Goal: Information Seeking & Learning: Learn about a topic

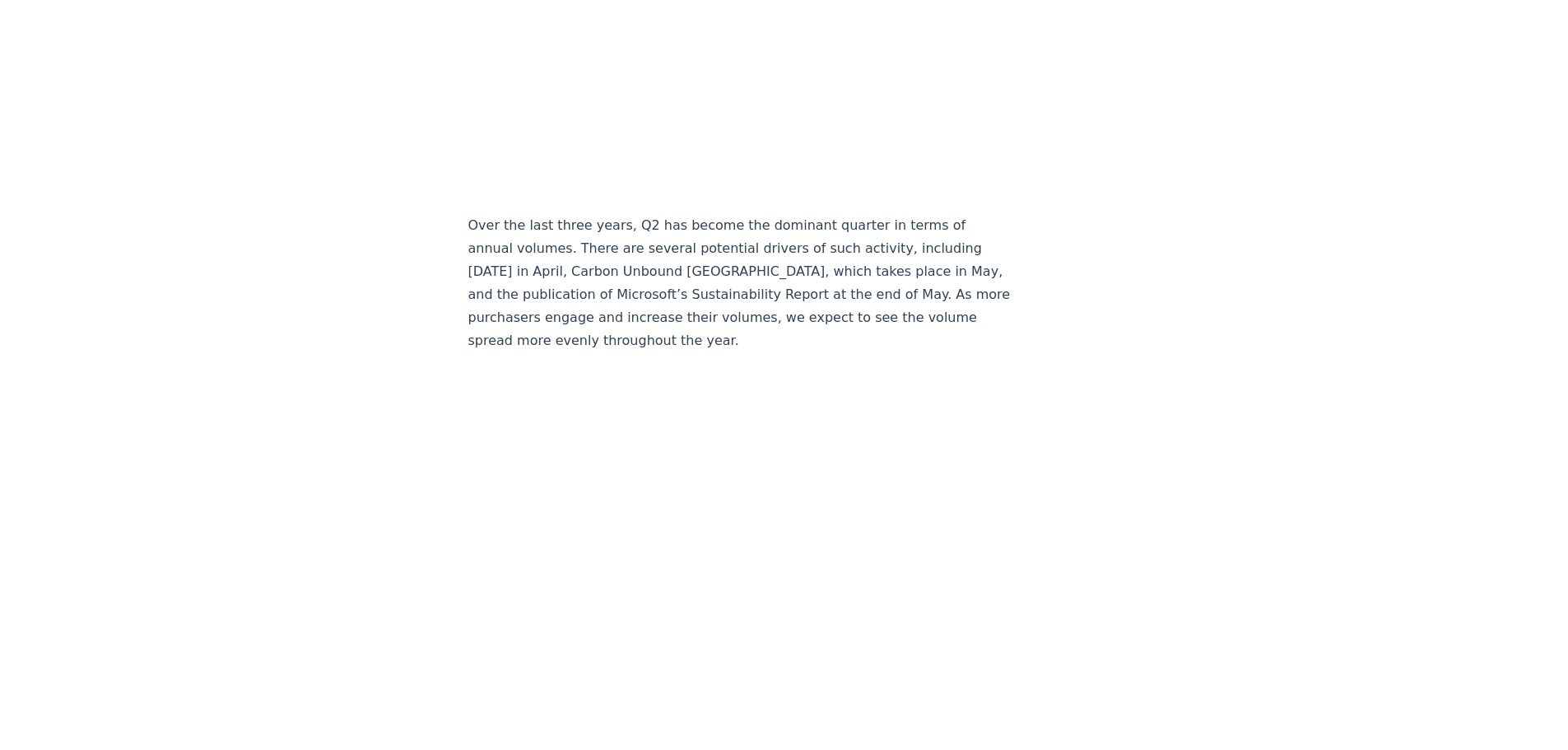
scroll to position [2598, 0]
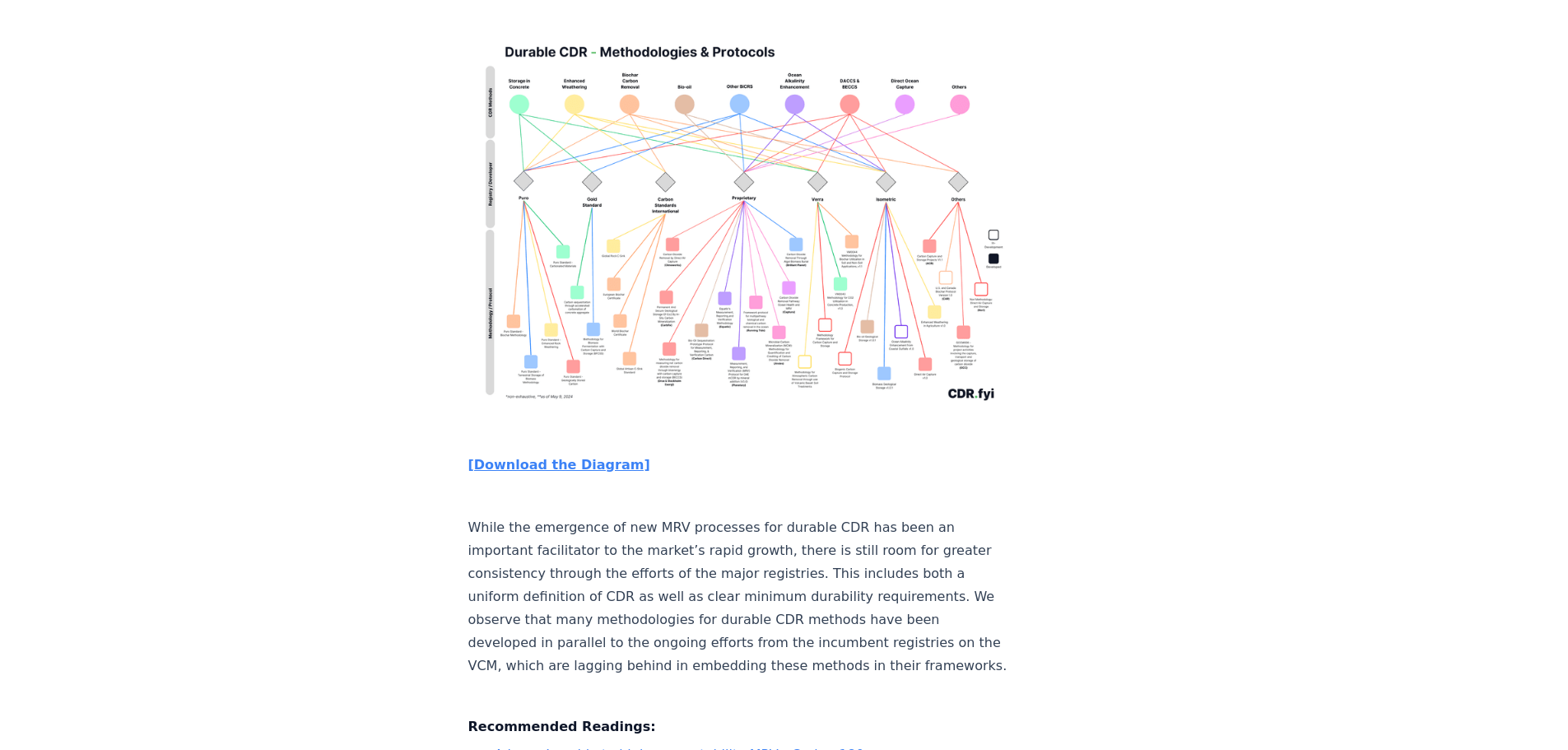
scroll to position [4849, 0]
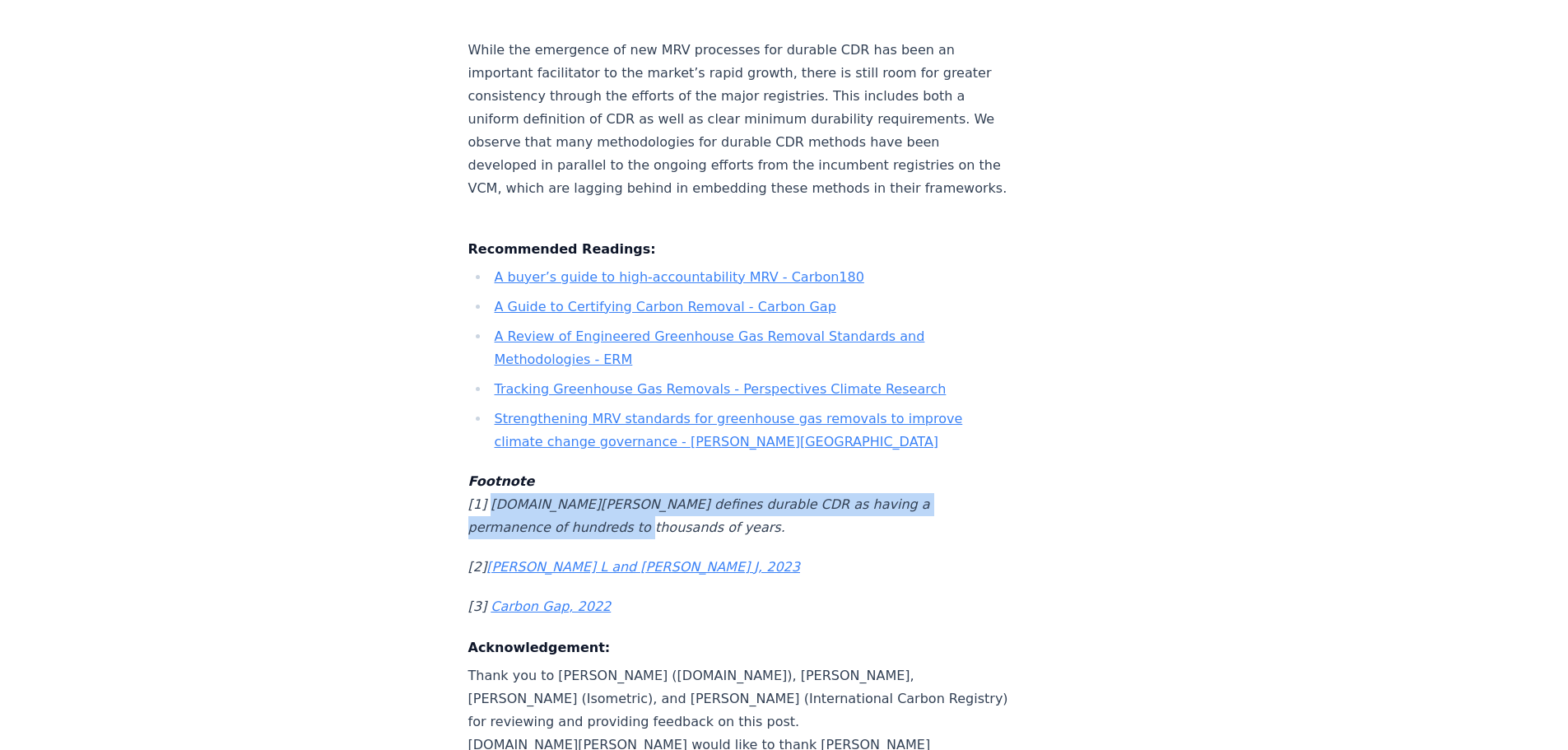
drag, startPoint x: 579, startPoint y: 401, endPoint x: 486, endPoint y: 375, distance: 96.6
click at [486, 497] on em "[1] [DOMAIN_NAME][PERSON_NAME] defines durable CDR as having a permanence of hu…" at bounding box center [698, 516] width 461 height 39
copy em "[DOMAIN_NAME][PERSON_NAME] defines durable CDR as having a permanence of hundre…"
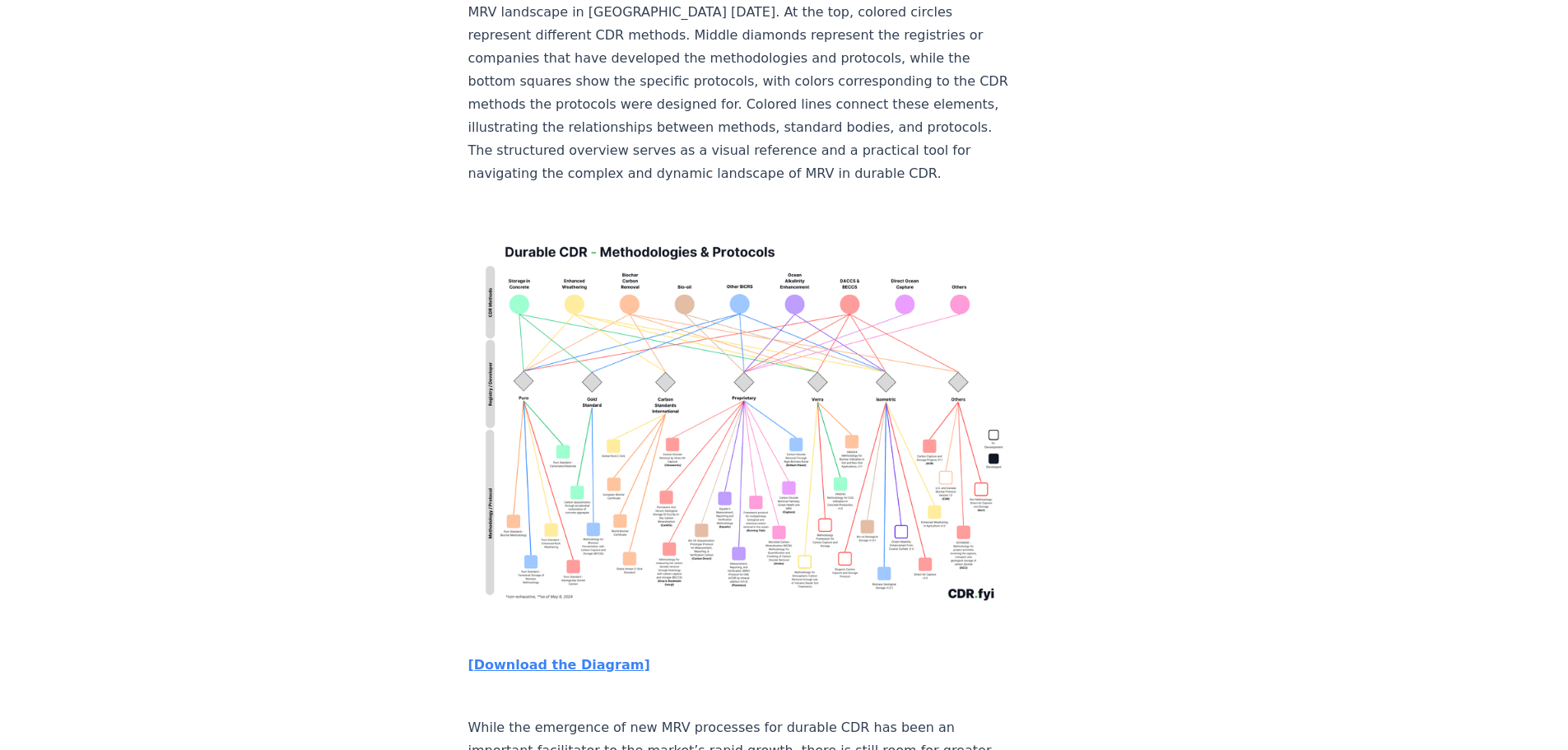
scroll to position [4026, 0]
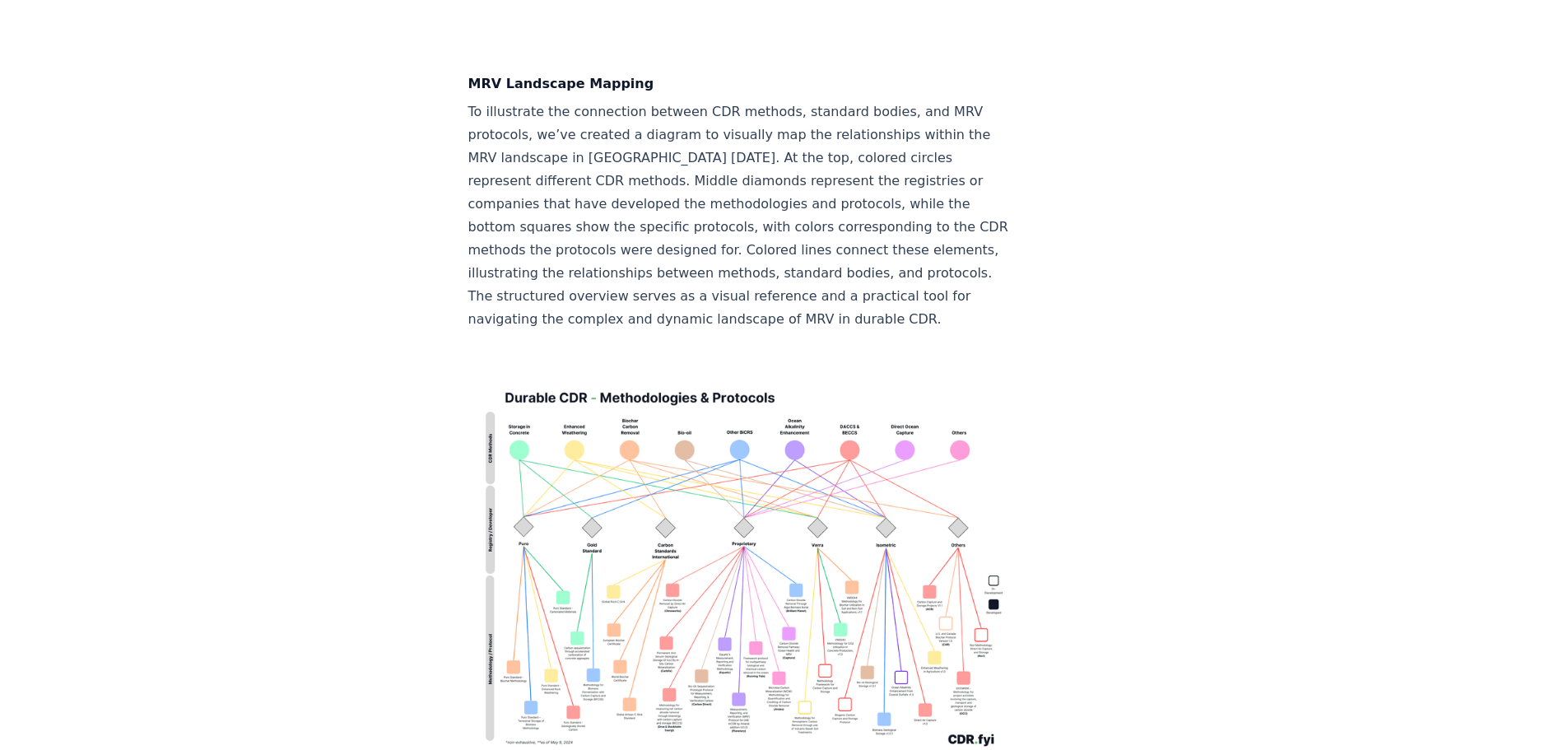
click at [755, 385] on img at bounding box center [740, 565] width 545 height 388
click at [772, 453] on img at bounding box center [740, 565] width 545 height 388
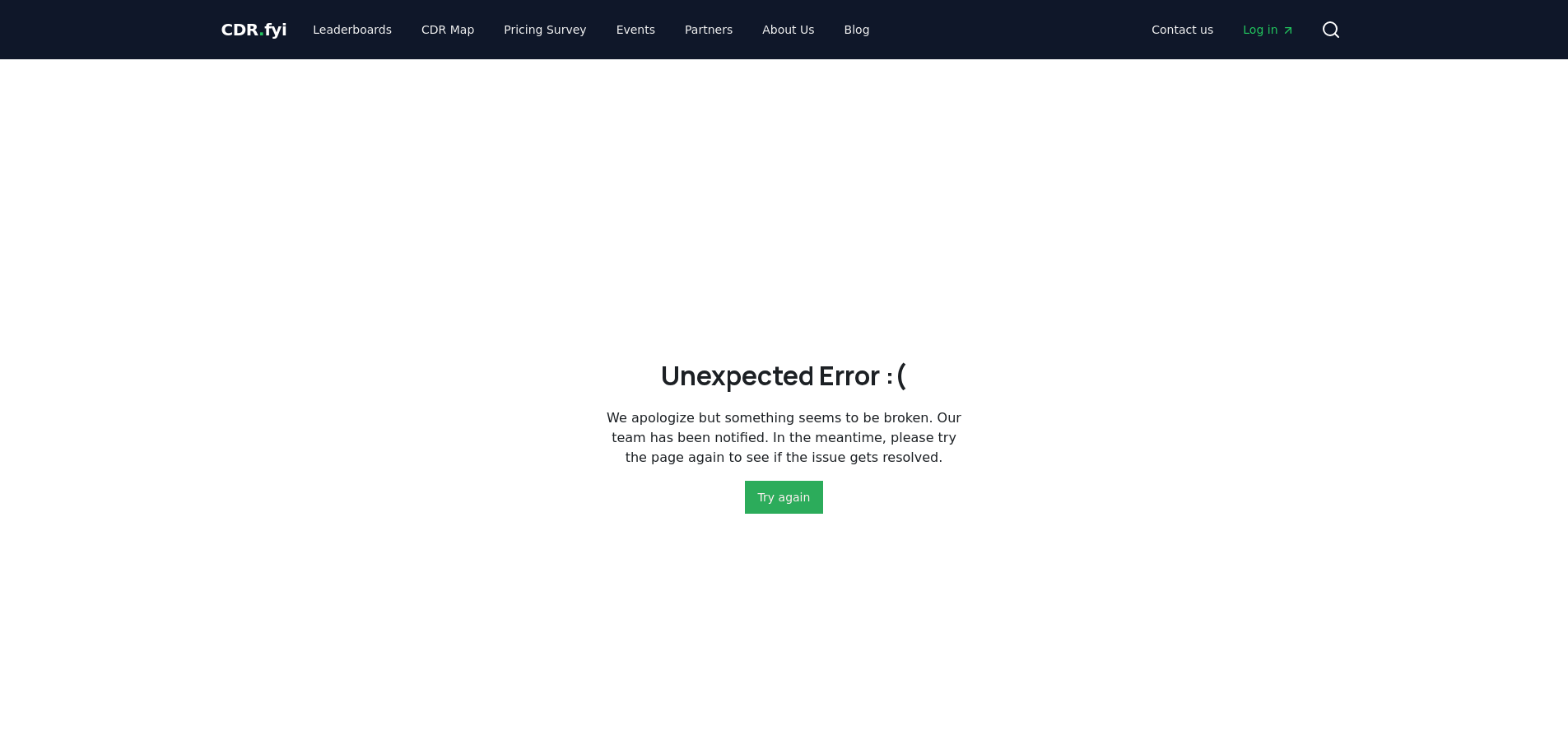
click at [781, 504] on button "Try again" at bounding box center [784, 497] width 79 height 33
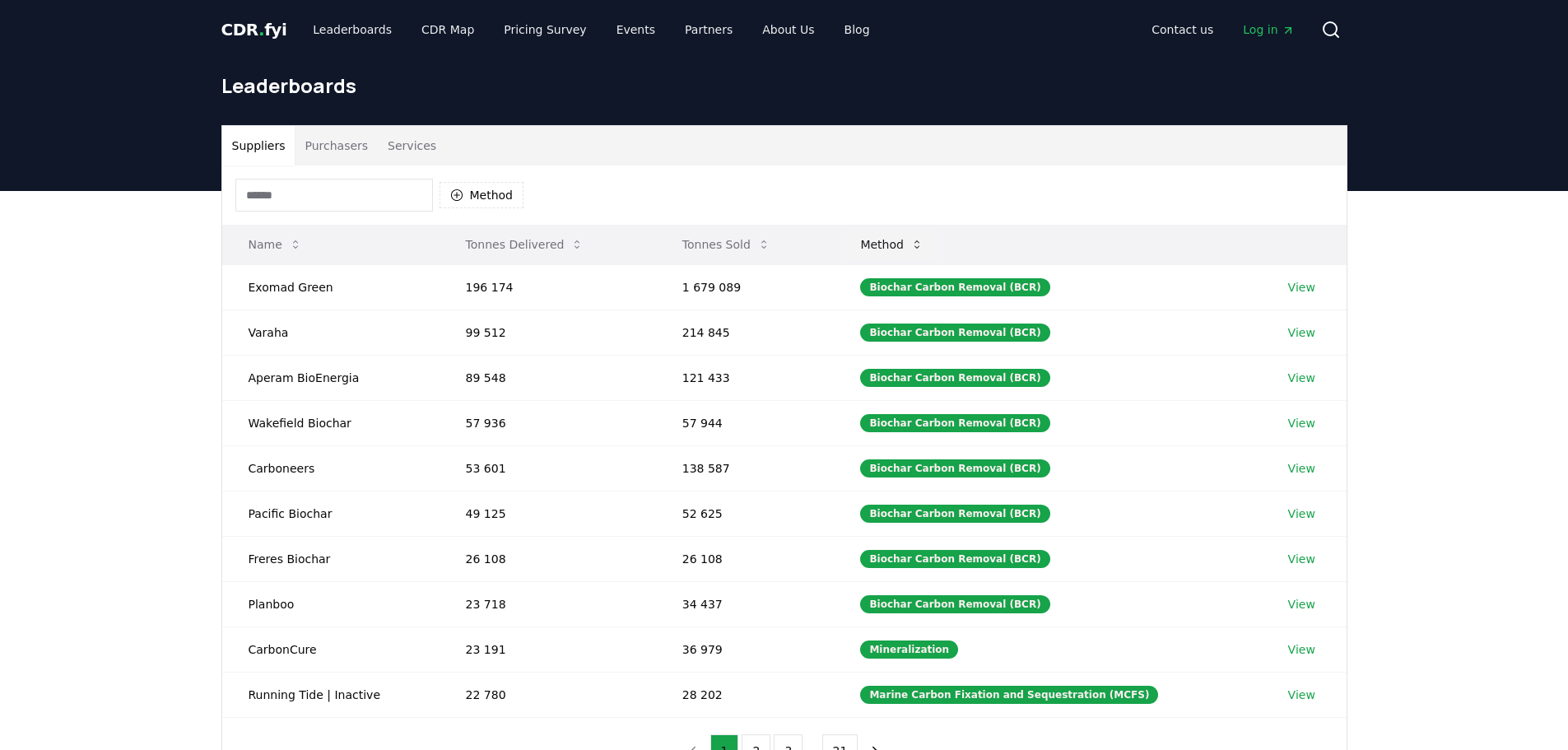
click at [923, 246] on icon at bounding box center [917, 245] width 13 height 13
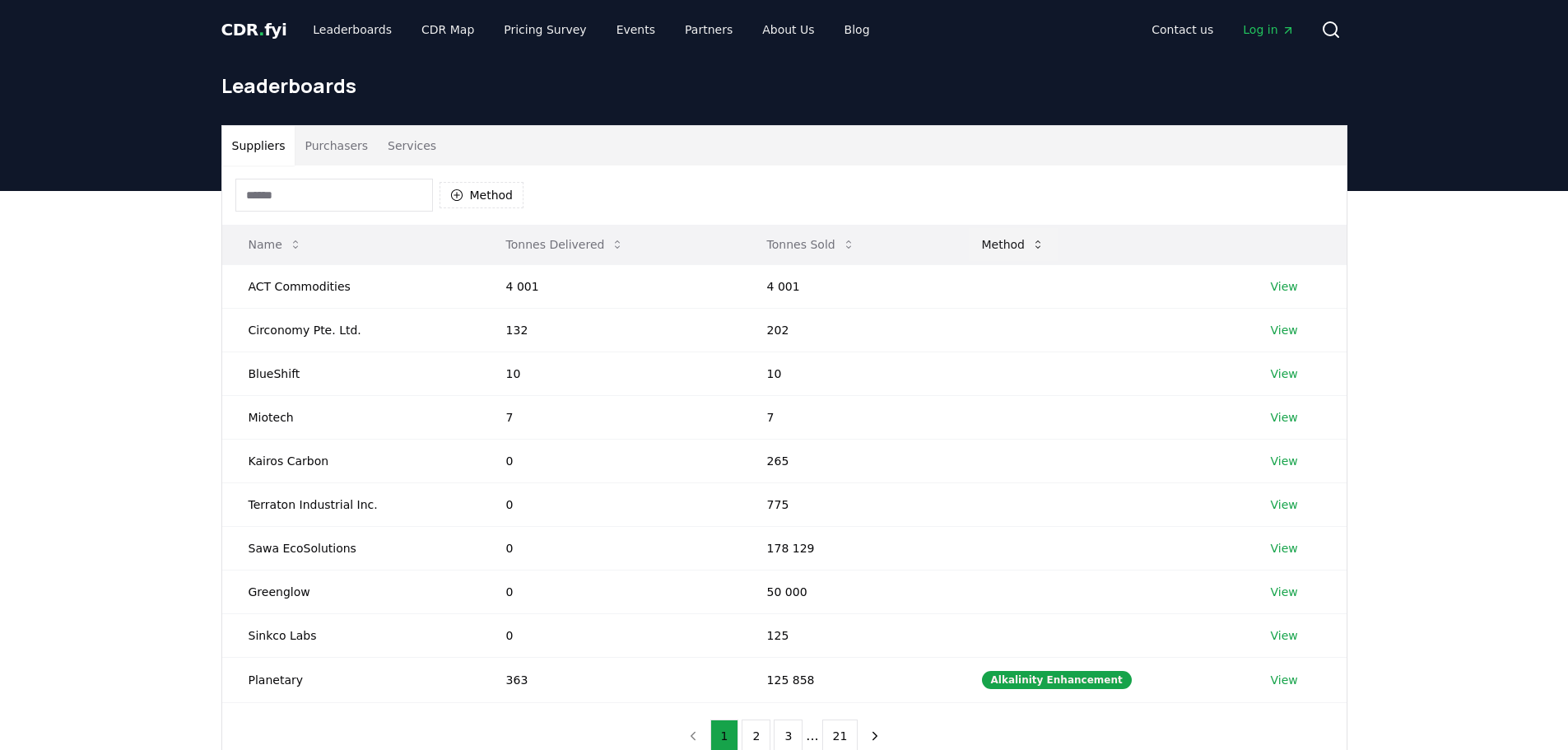
click at [1006, 250] on button "Method" at bounding box center [1013, 244] width 90 height 33
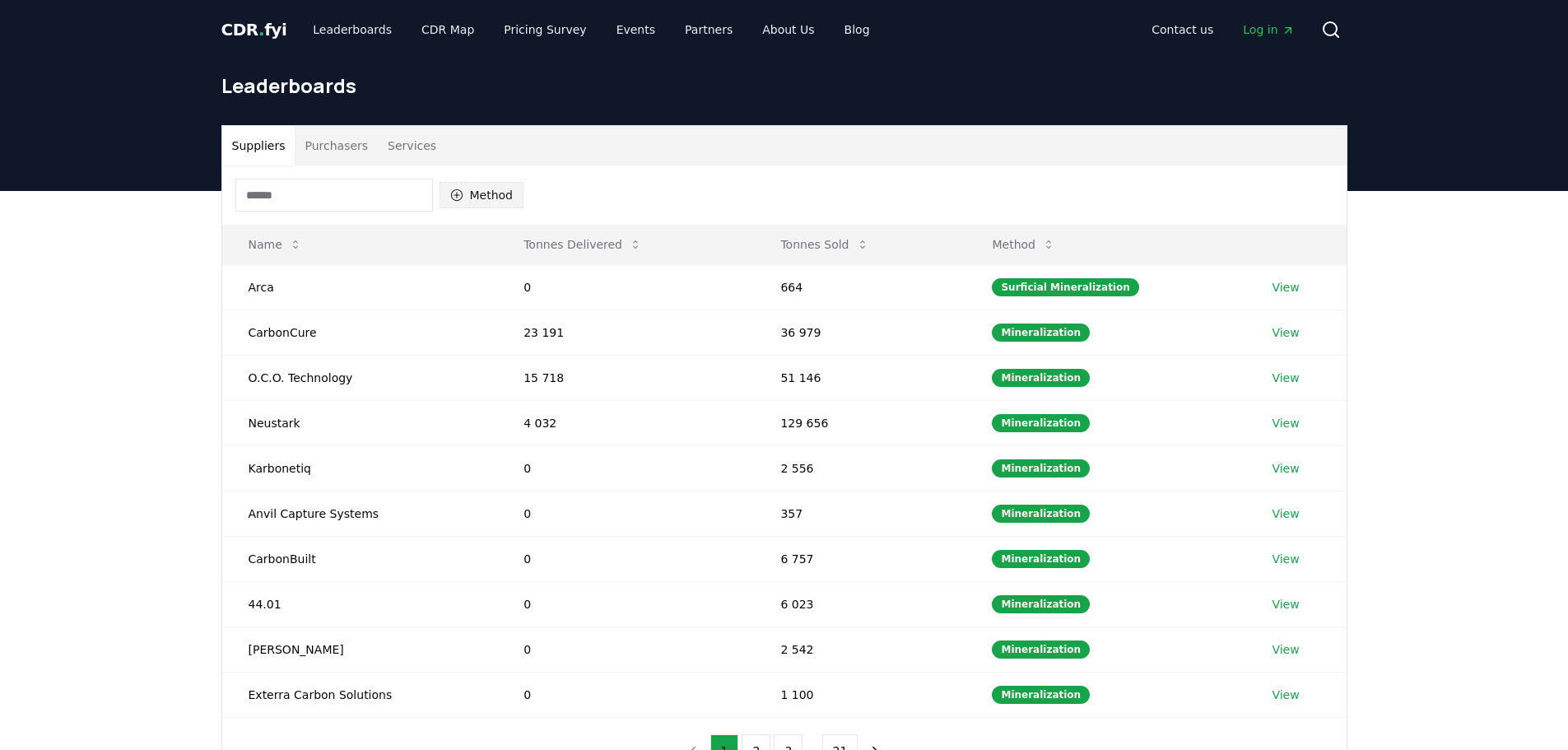
click at [466, 204] on button "Method" at bounding box center [481, 194] width 85 height 26
click at [483, 197] on button "Method" at bounding box center [481, 194] width 85 height 26
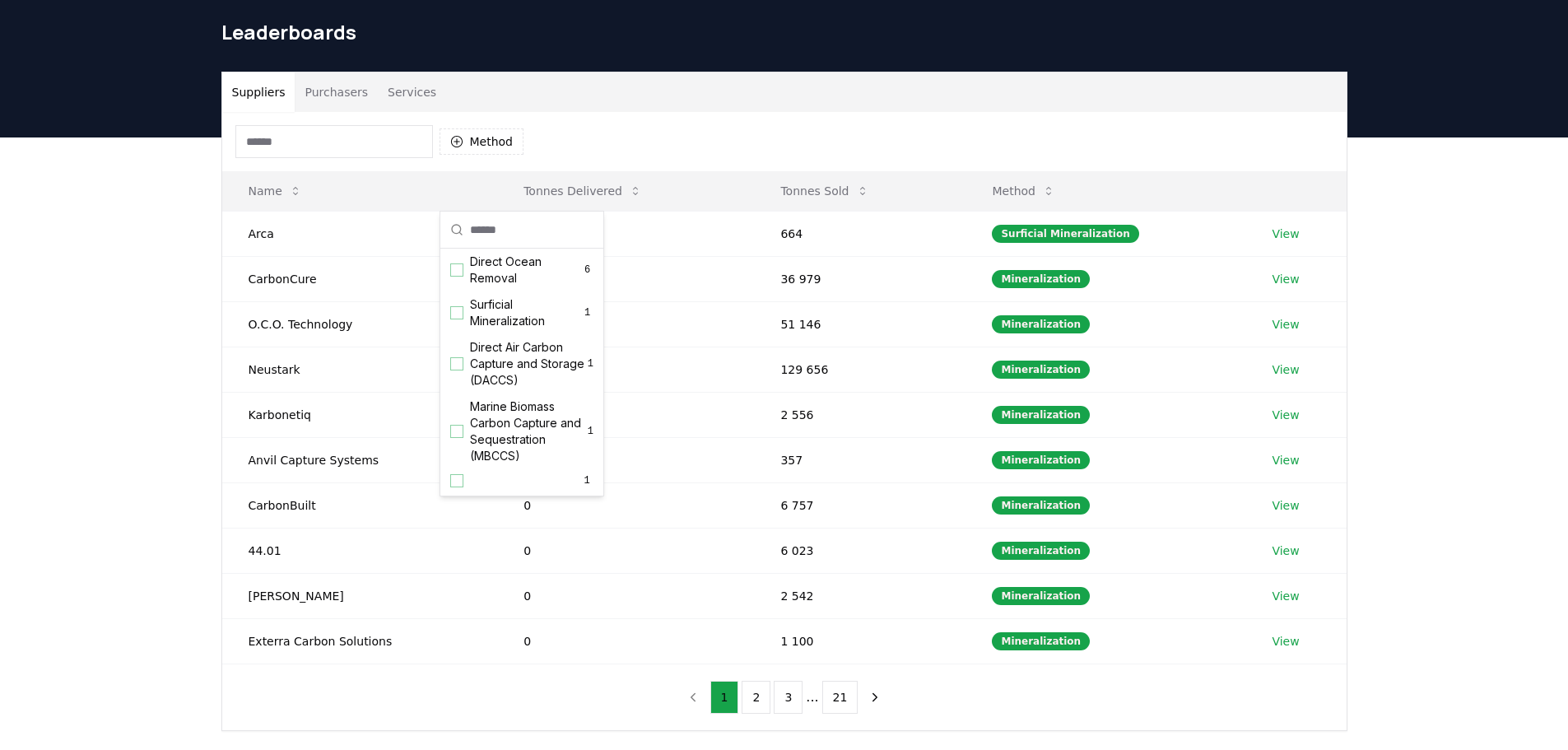
scroll to position [82, 0]
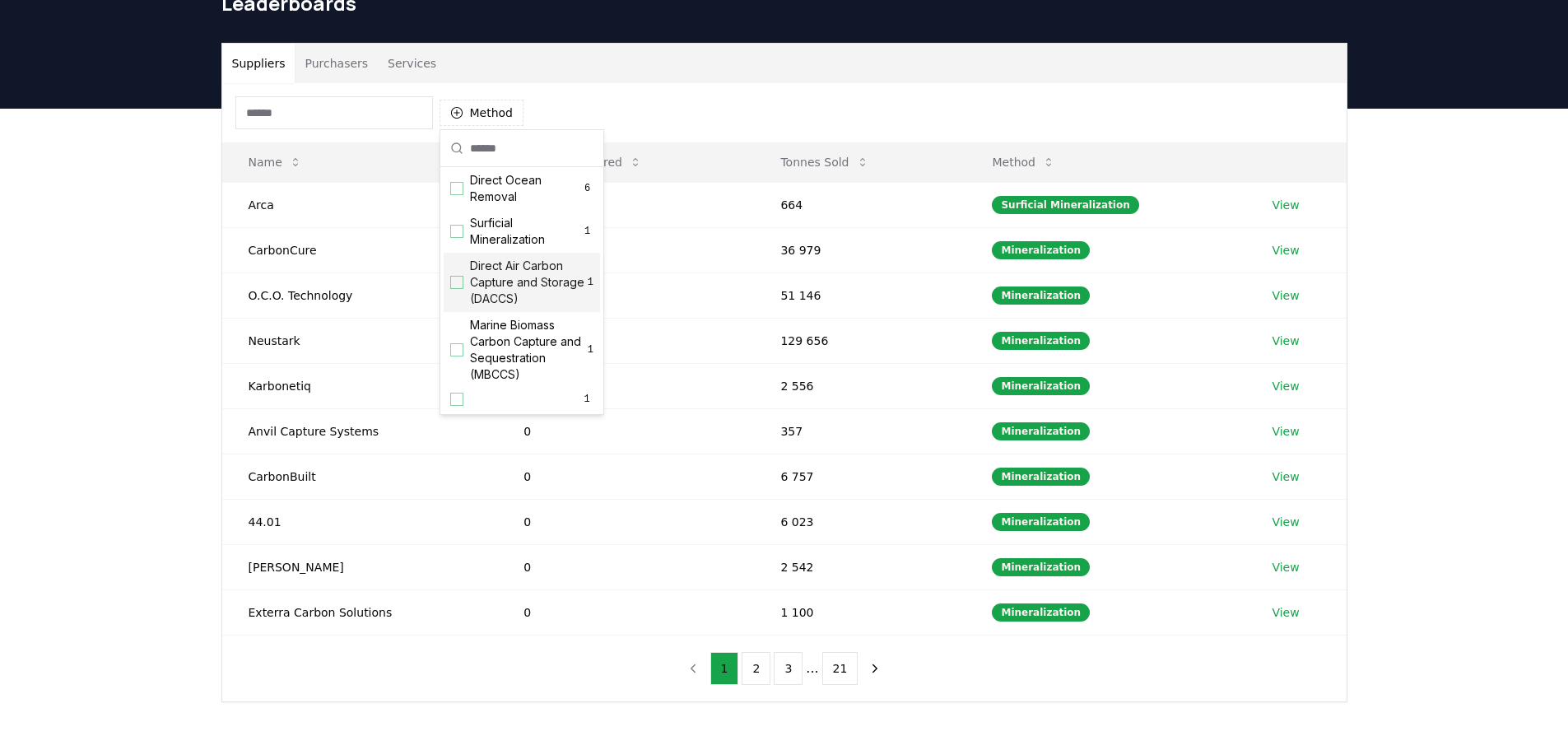
drag, startPoint x: 537, startPoint y: 373, endPoint x: 479, endPoint y: 244, distance: 141.4
click at [479, 244] on div "Biochar Carbon Removal (BCR) 87 Mineralization 10 Marine Carbon Fixation and Se…" at bounding box center [522, 34] width 156 height 754
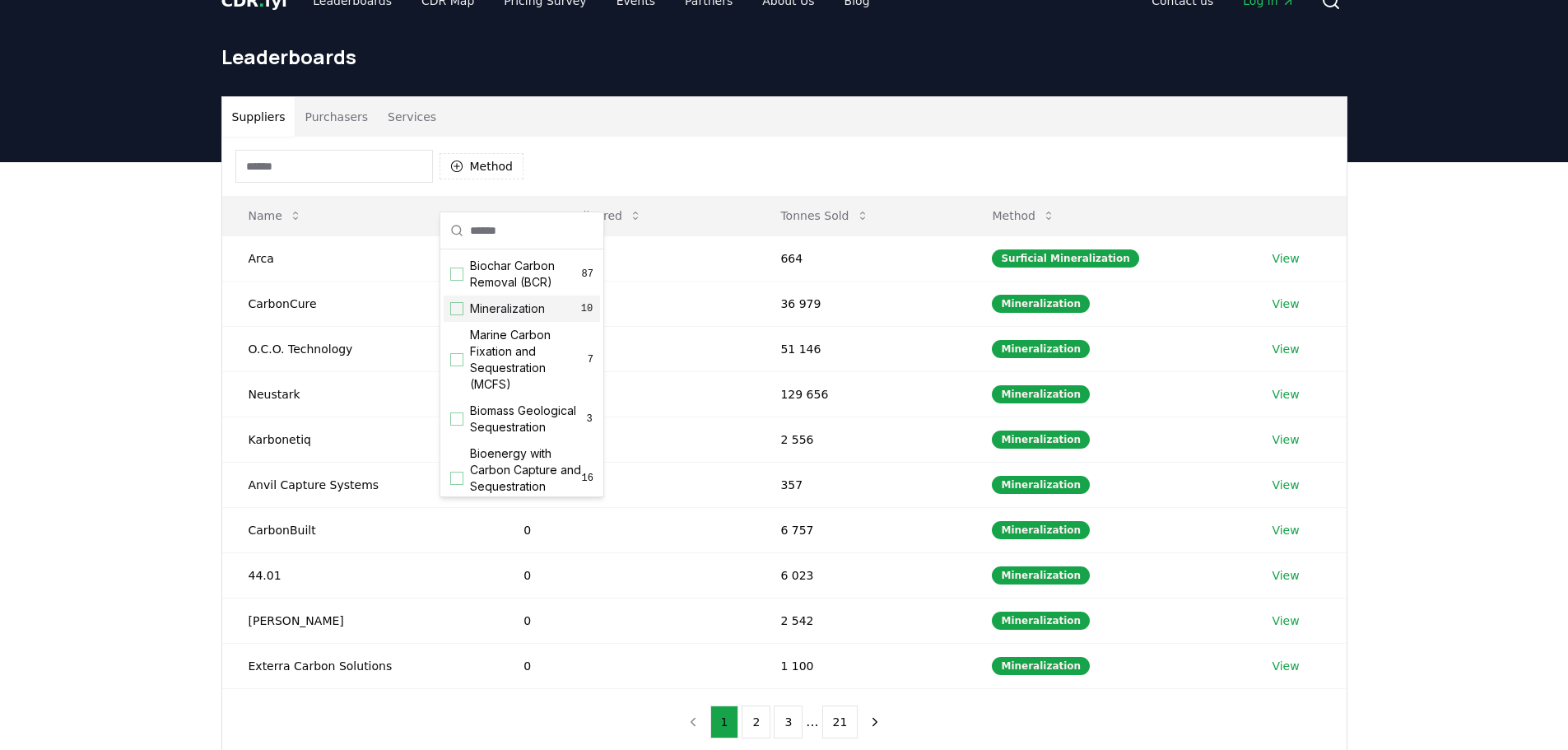
scroll to position [0, 0]
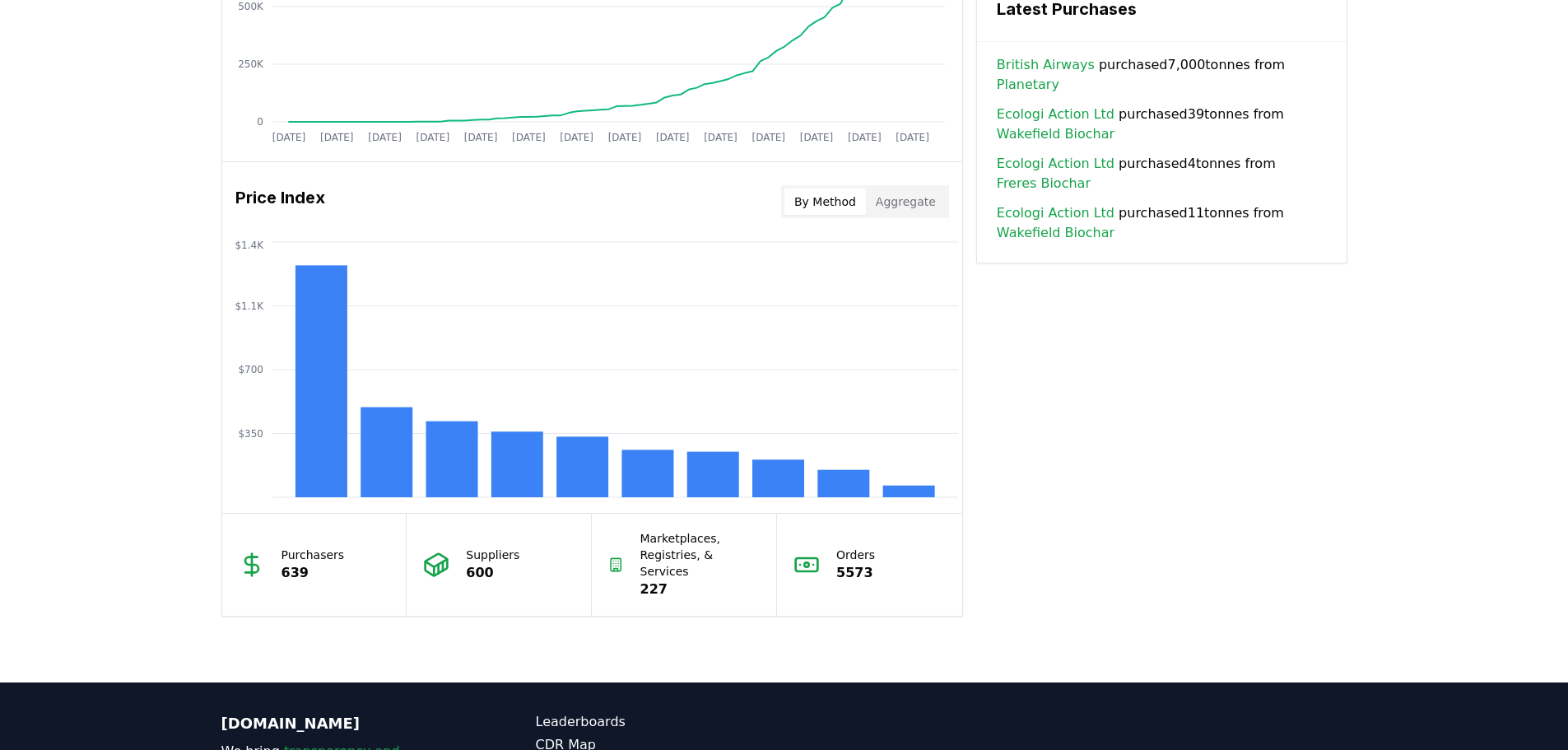
scroll to position [1235, 0]
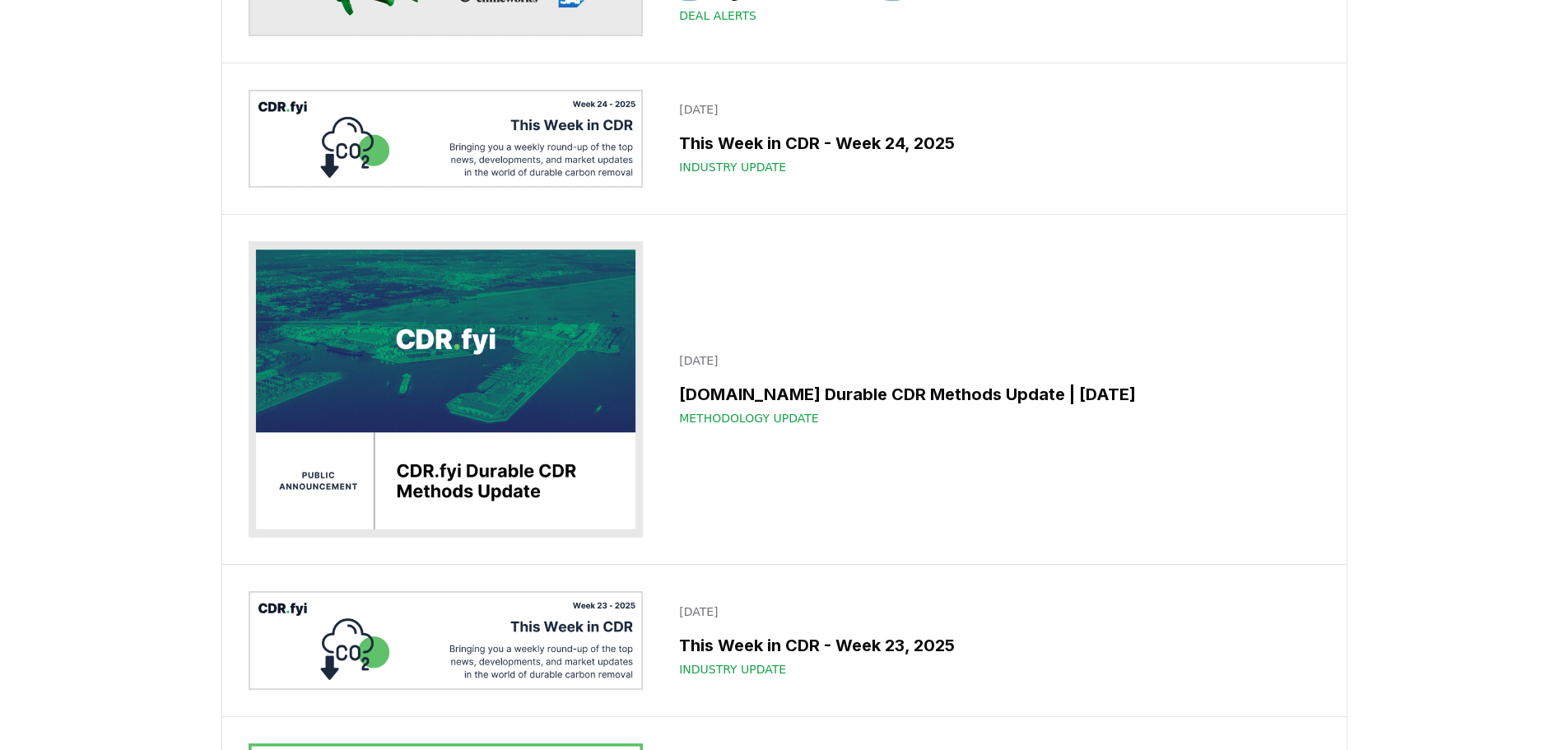
scroll to position [4611, 0]
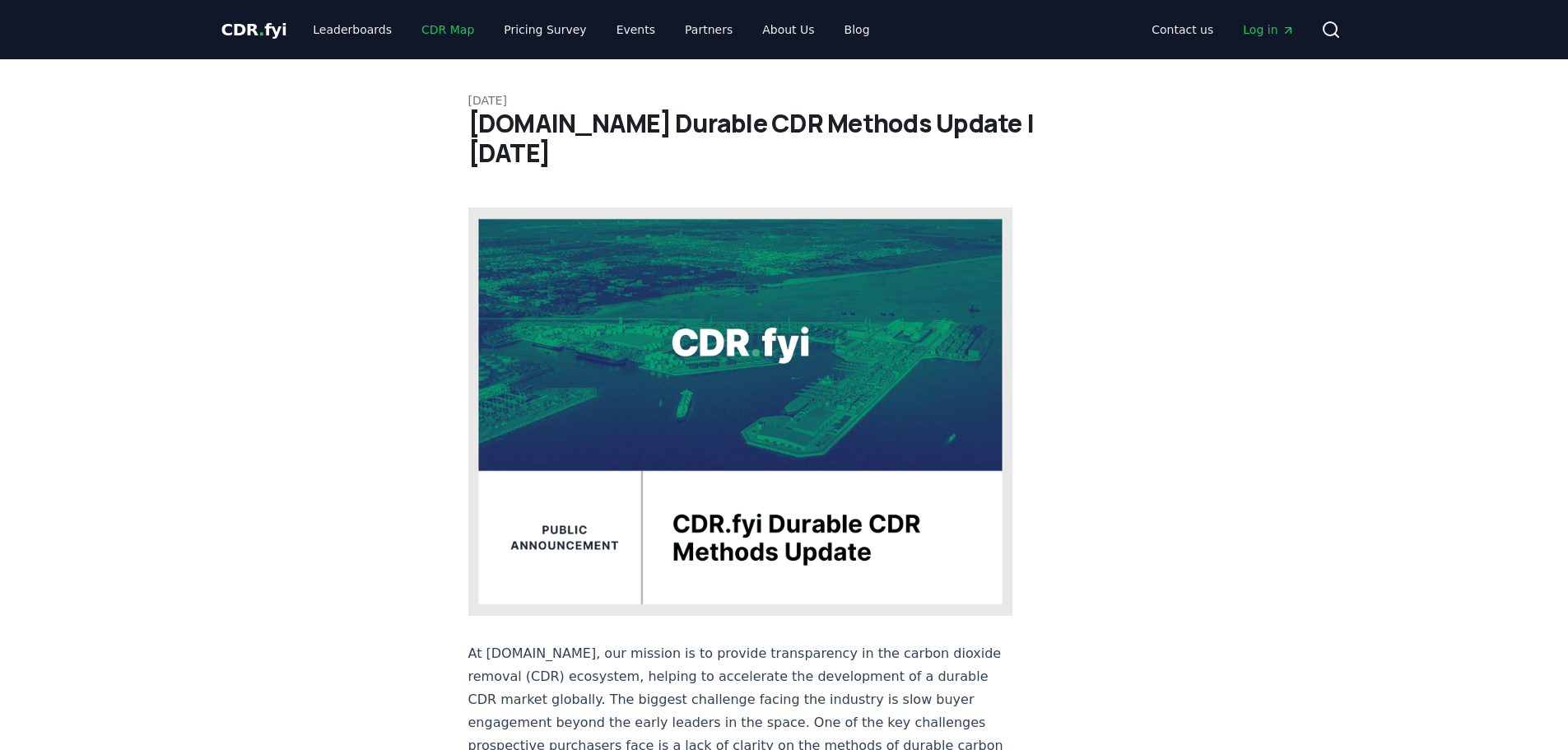
click at [416, 33] on link "CDR Map" at bounding box center [448, 29] width 79 height 29
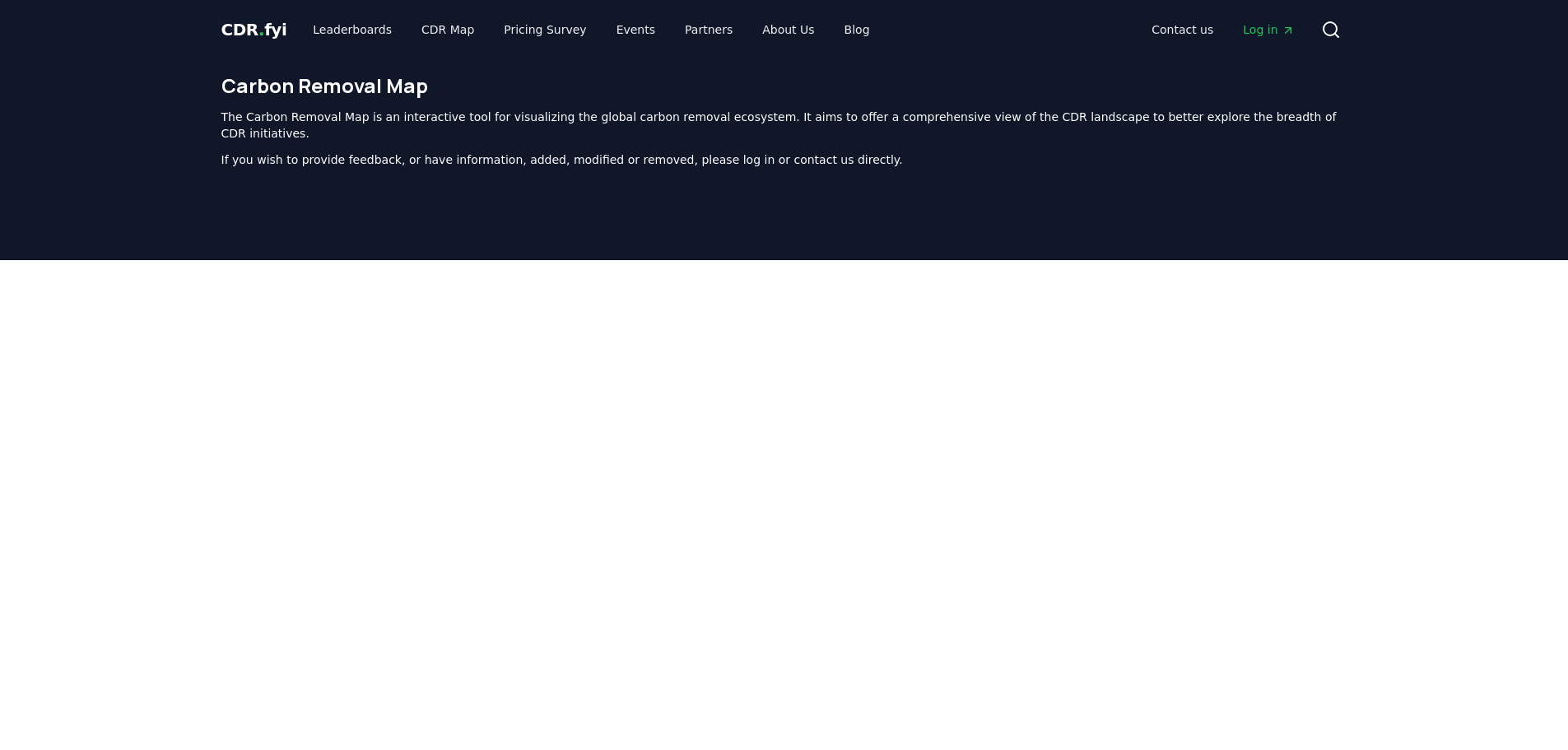
scroll to position [507, 0]
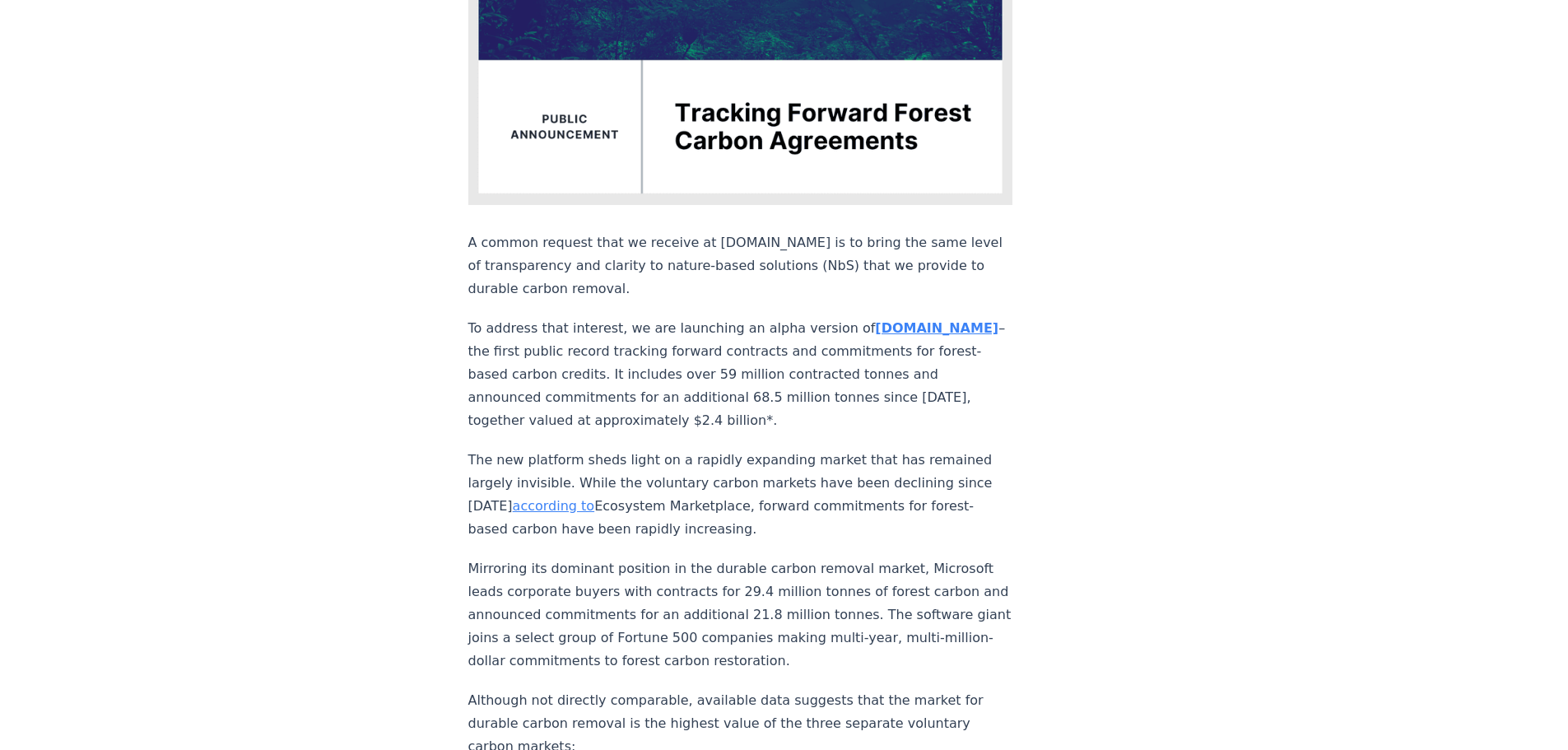
scroll to position [412, 0]
click at [526, 324] on p "To address that interest, we are launching an alpha version of nbs.CDR.fyi –the…" at bounding box center [740, 373] width 545 height 115
click at [1052, 245] on article "June 03, 2025 New Feature: Tracking Forward Forest Carbon Agreements A common r…" at bounding box center [784, 713] width 632 height 2131
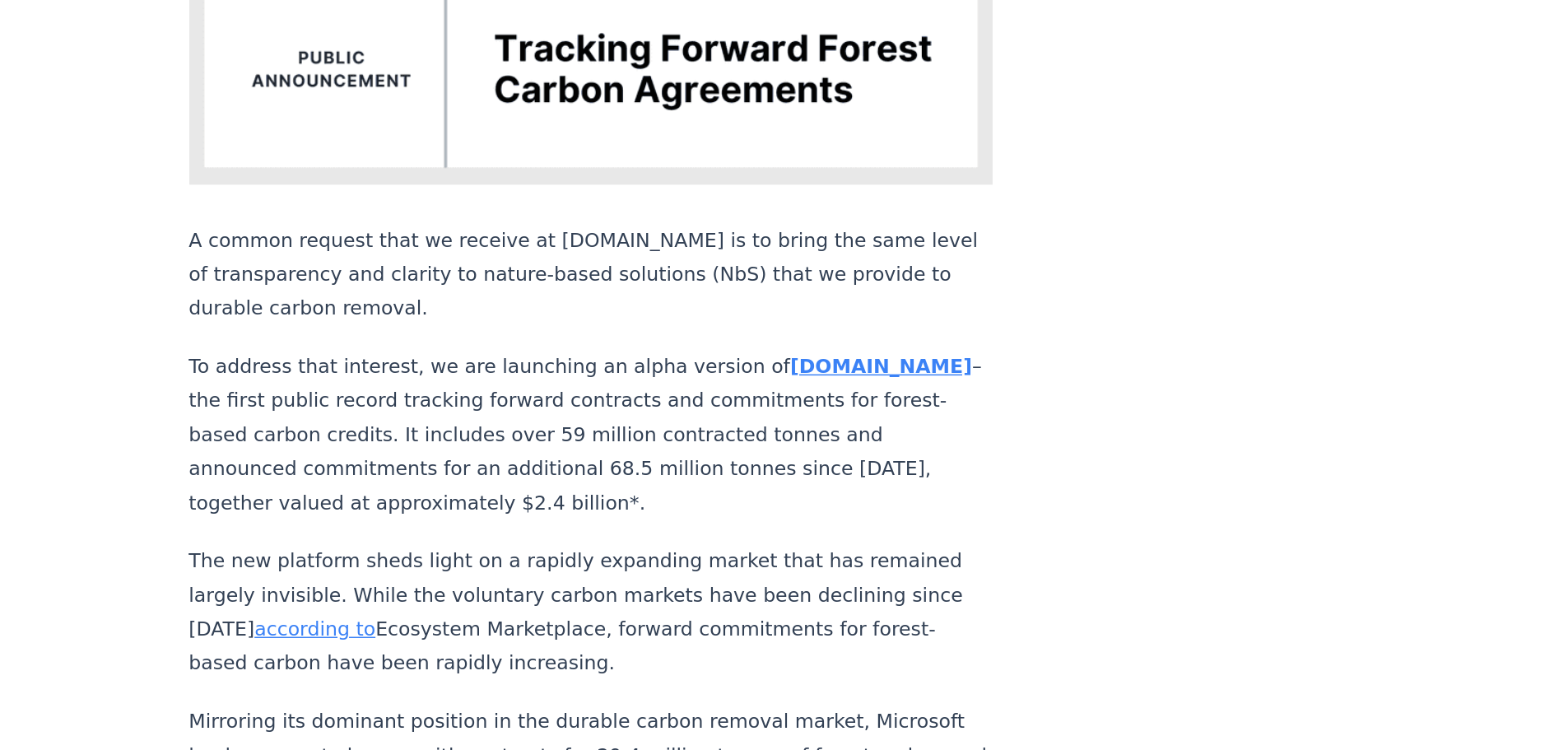
click at [564, 316] on p "To address that interest, we are launching an alpha version of nbs.CDR.fyi –the…" at bounding box center [740, 373] width 545 height 115
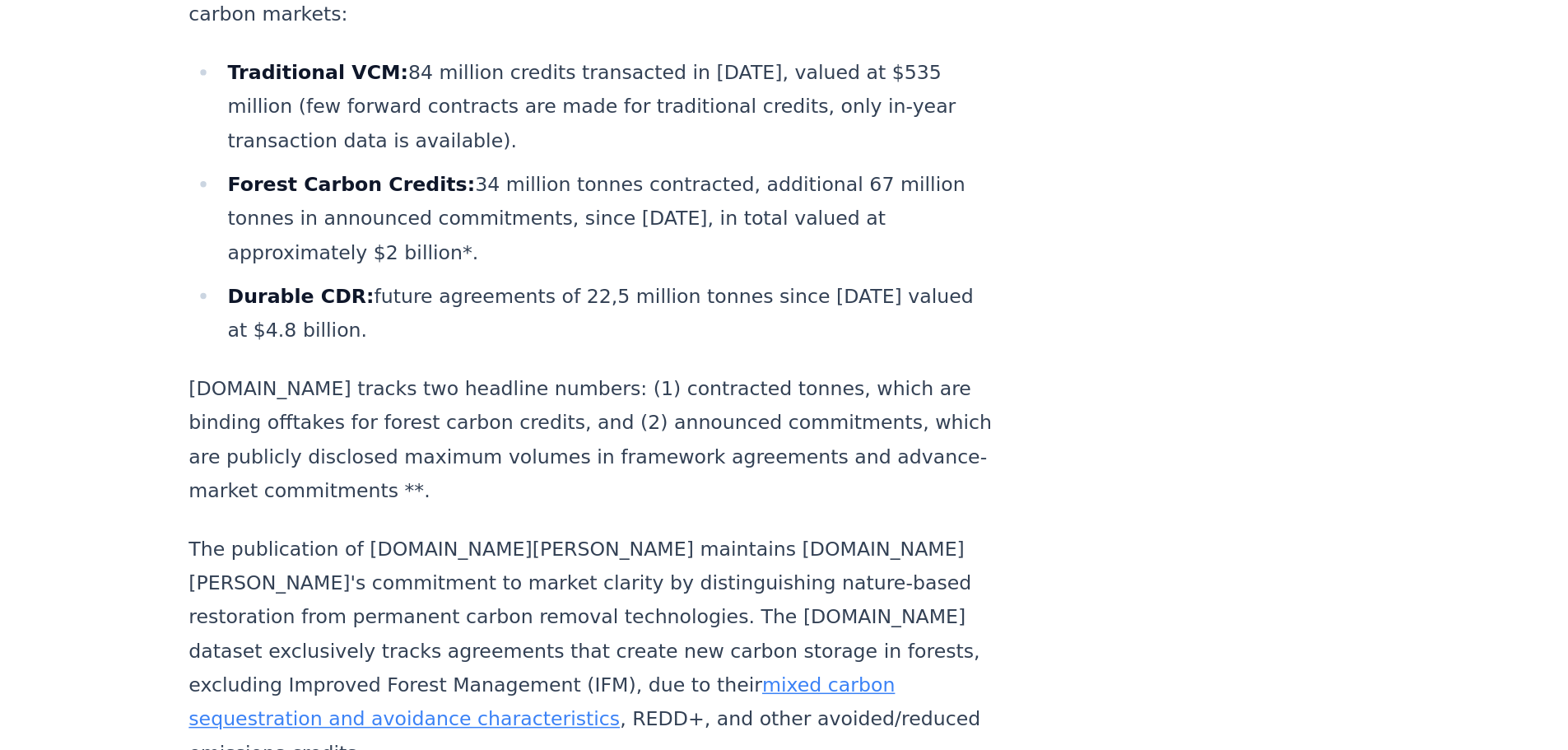
scroll to position [948, 0]
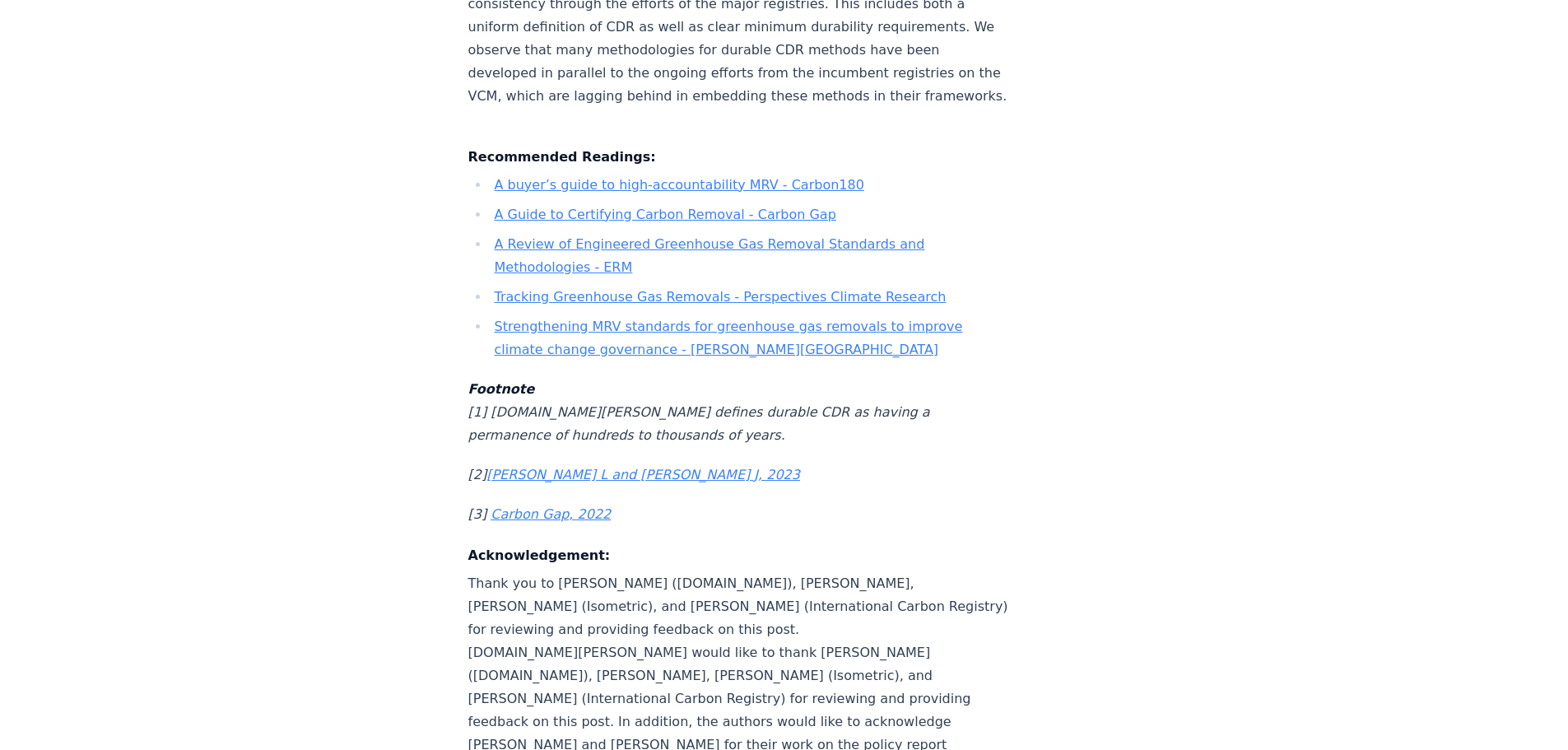
scroll to position [4941, 0]
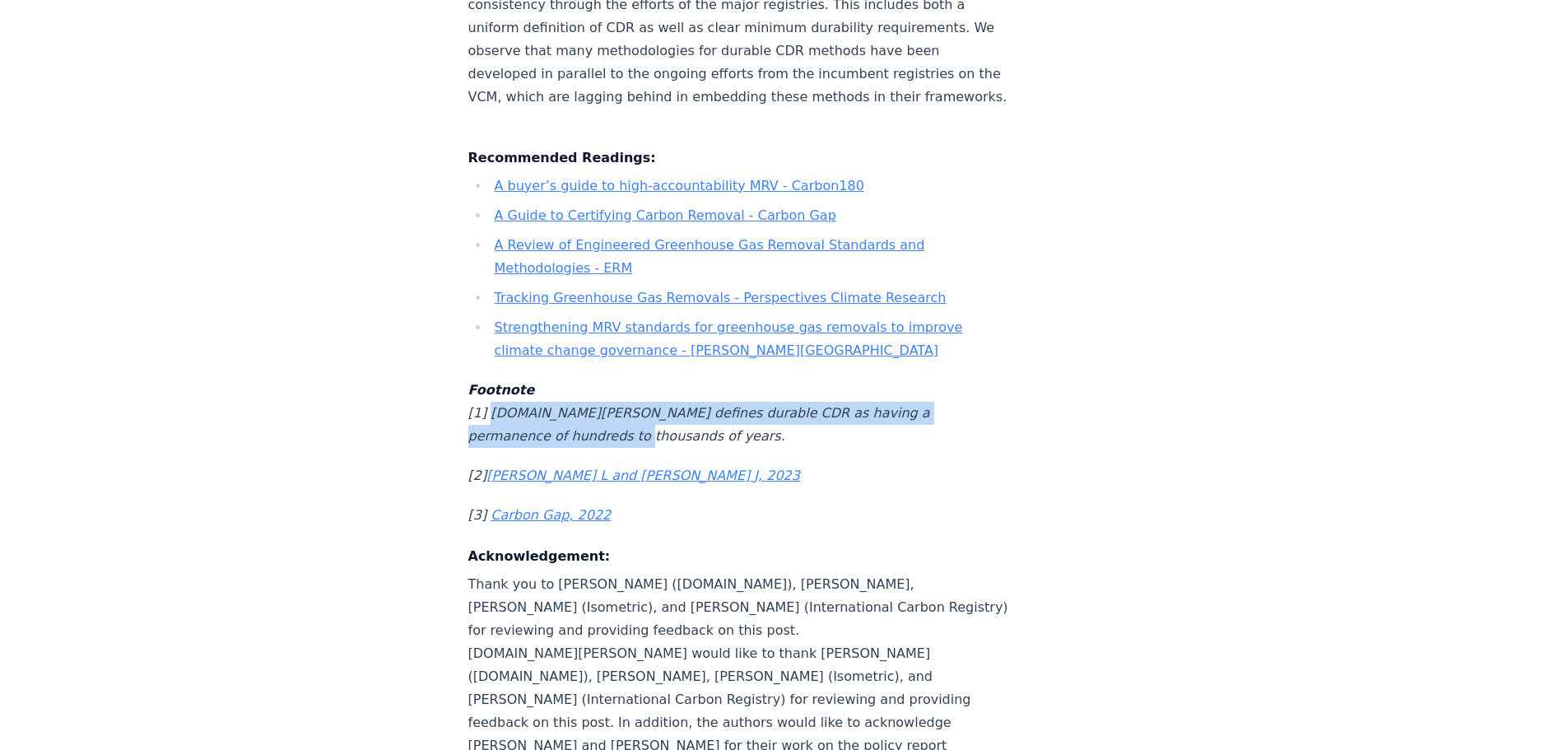
drag, startPoint x: 488, startPoint y: 283, endPoint x: 582, endPoint y: 311, distance: 98.1
click at [582, 378] on p "Footnote [1] [DOMAIN_NAME][PERSON_NAME] defines durable CDR as having a permane…" at bounding box center [740, 413] width 545 height 69
copy em "[DOMAIN_NAME][PERSON_NAME] defines durable CDR as having a permanence of hundre…"
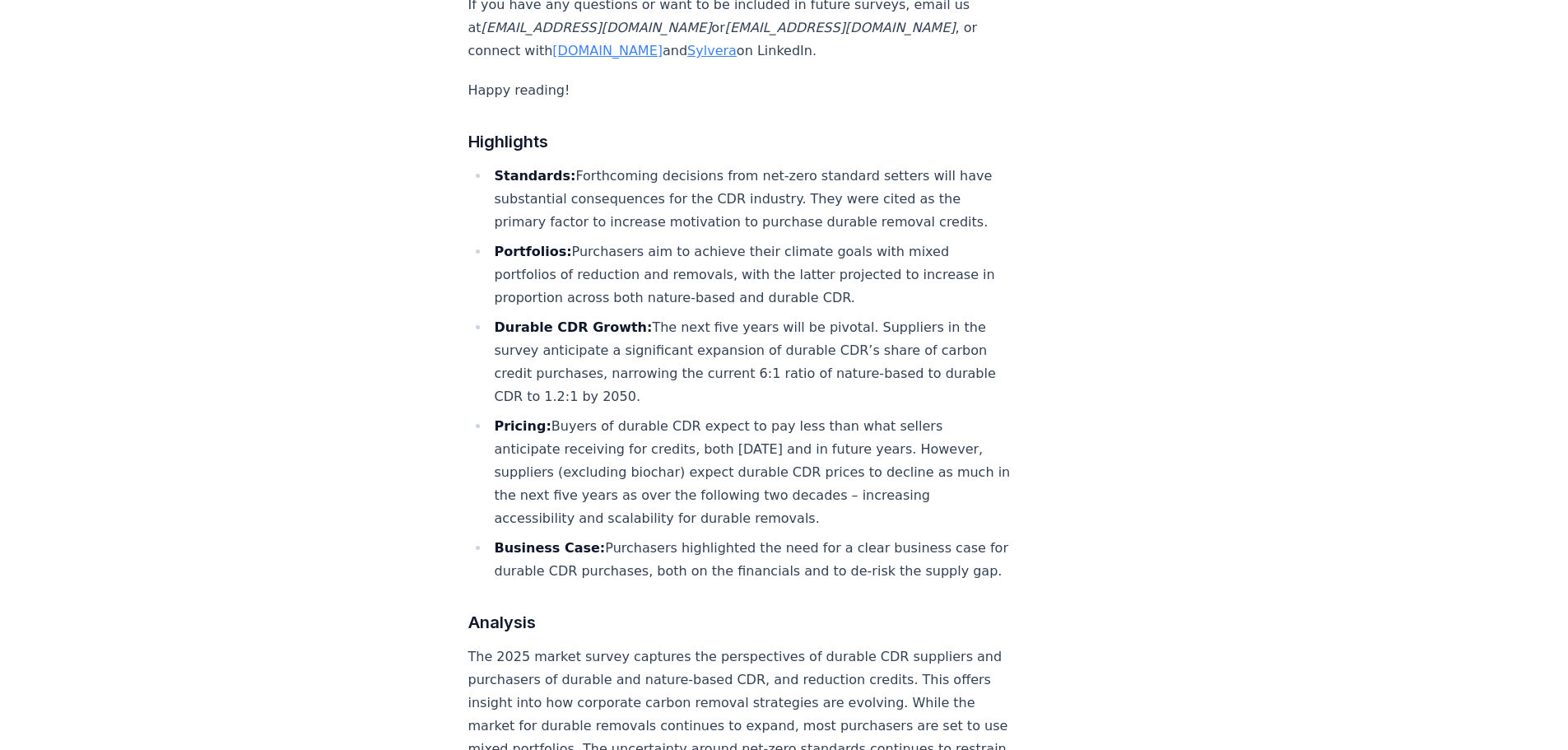
scroll to position [1680, 0]
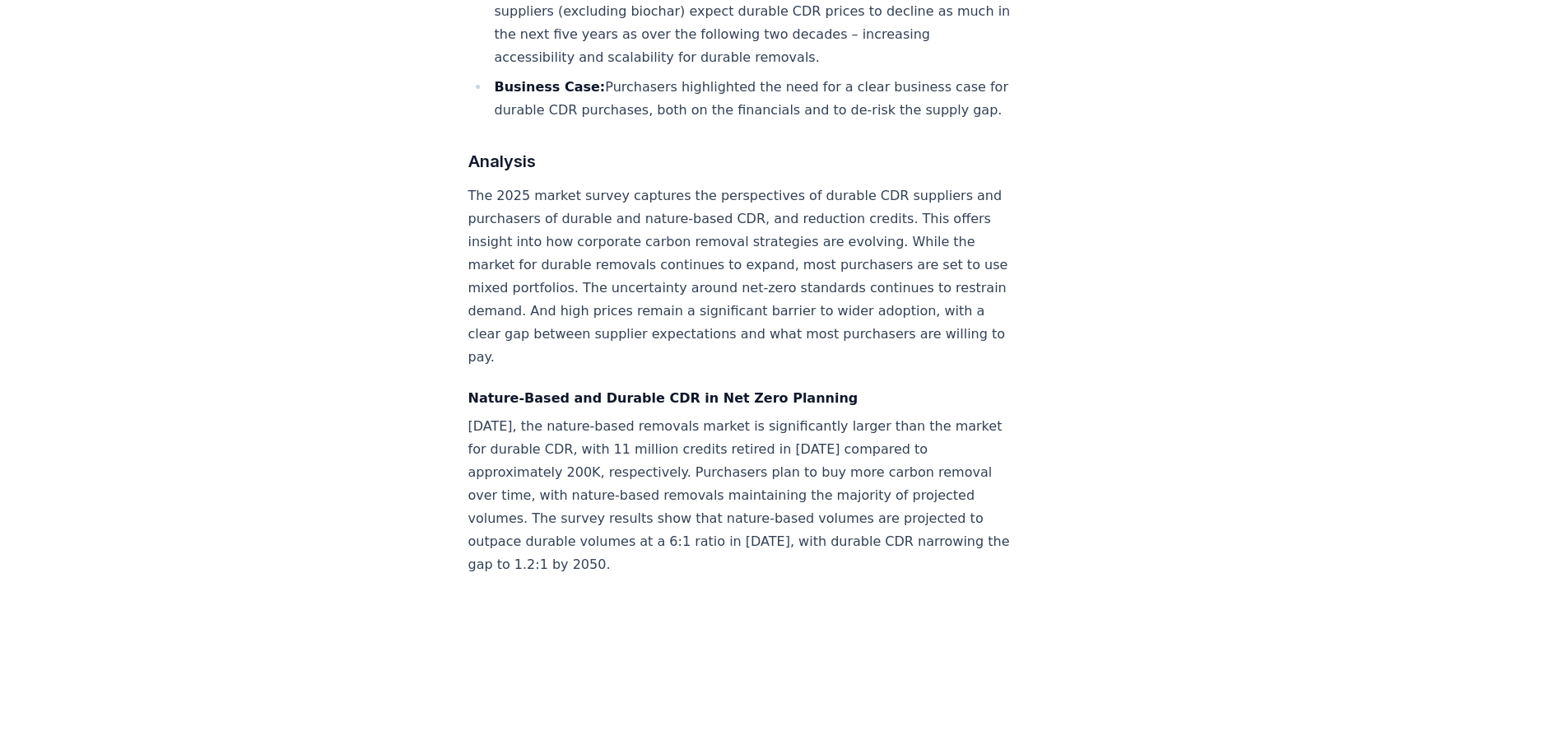
click at [696, 415] on p "Today, the nature-based removals market is significantly larger than the market…" at bounding box center [740, 496] width 545 height 161
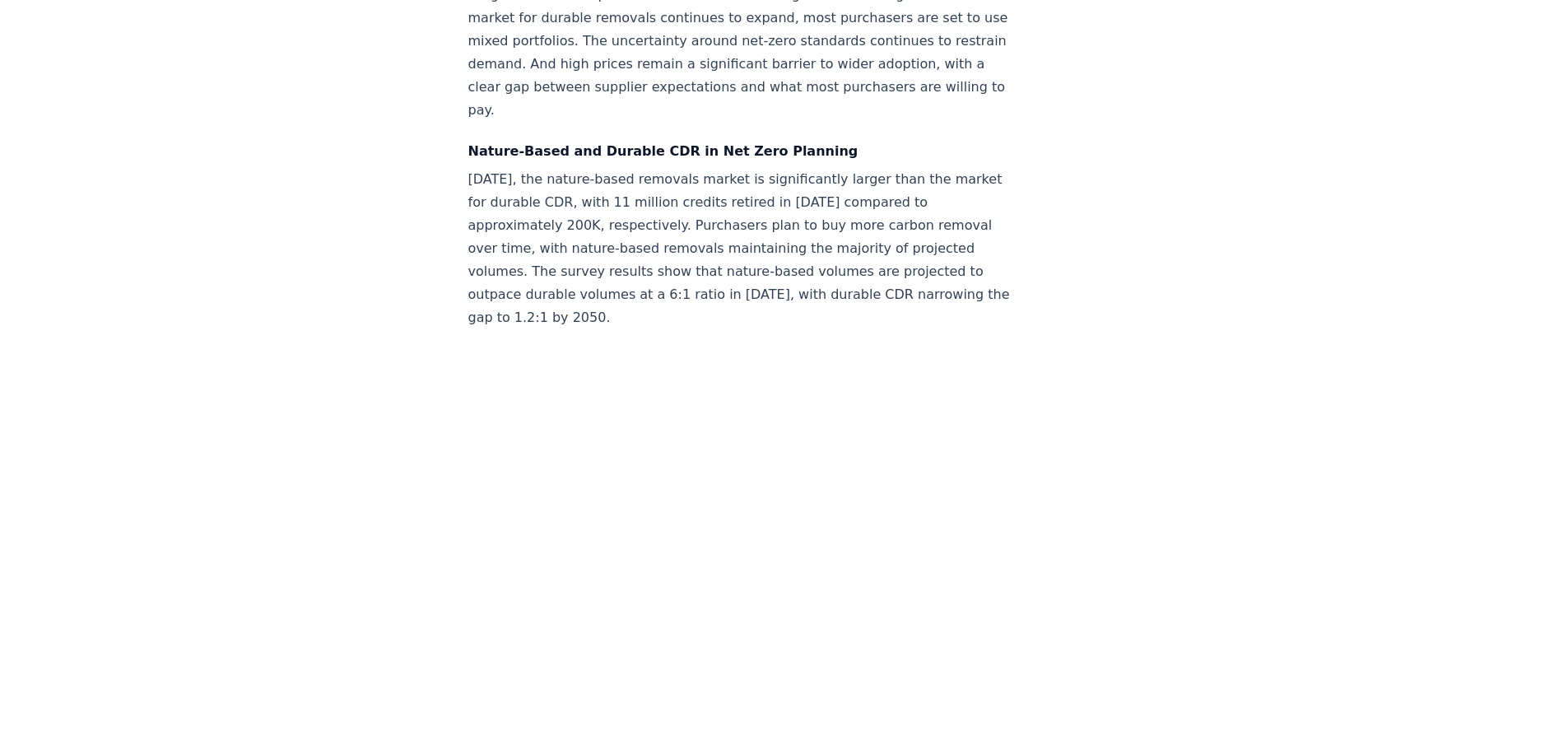
scroll to position [1845, 0]
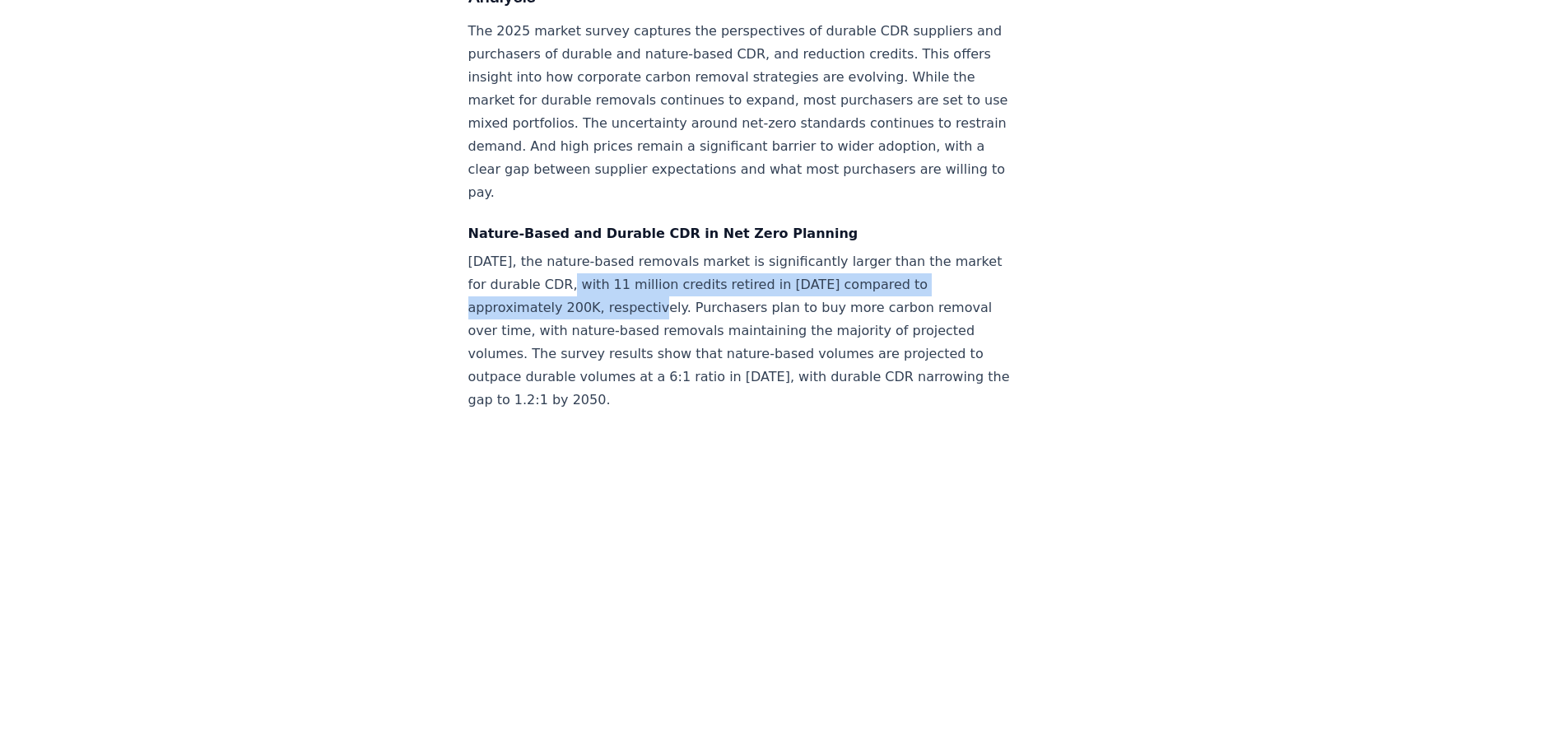
drag, startPoint x: 571, startPoint y: 229, endPoint x: 661, endPoint y: 258, distance: 94.6
click at [661, 258] on p "Today, the nature-based removals market is significantly larger than the market…" at bounding box center [740, 331] width 545 height 161
copy p "with 11 million credits retired in 2024 compared to approximately 200K, respect…"
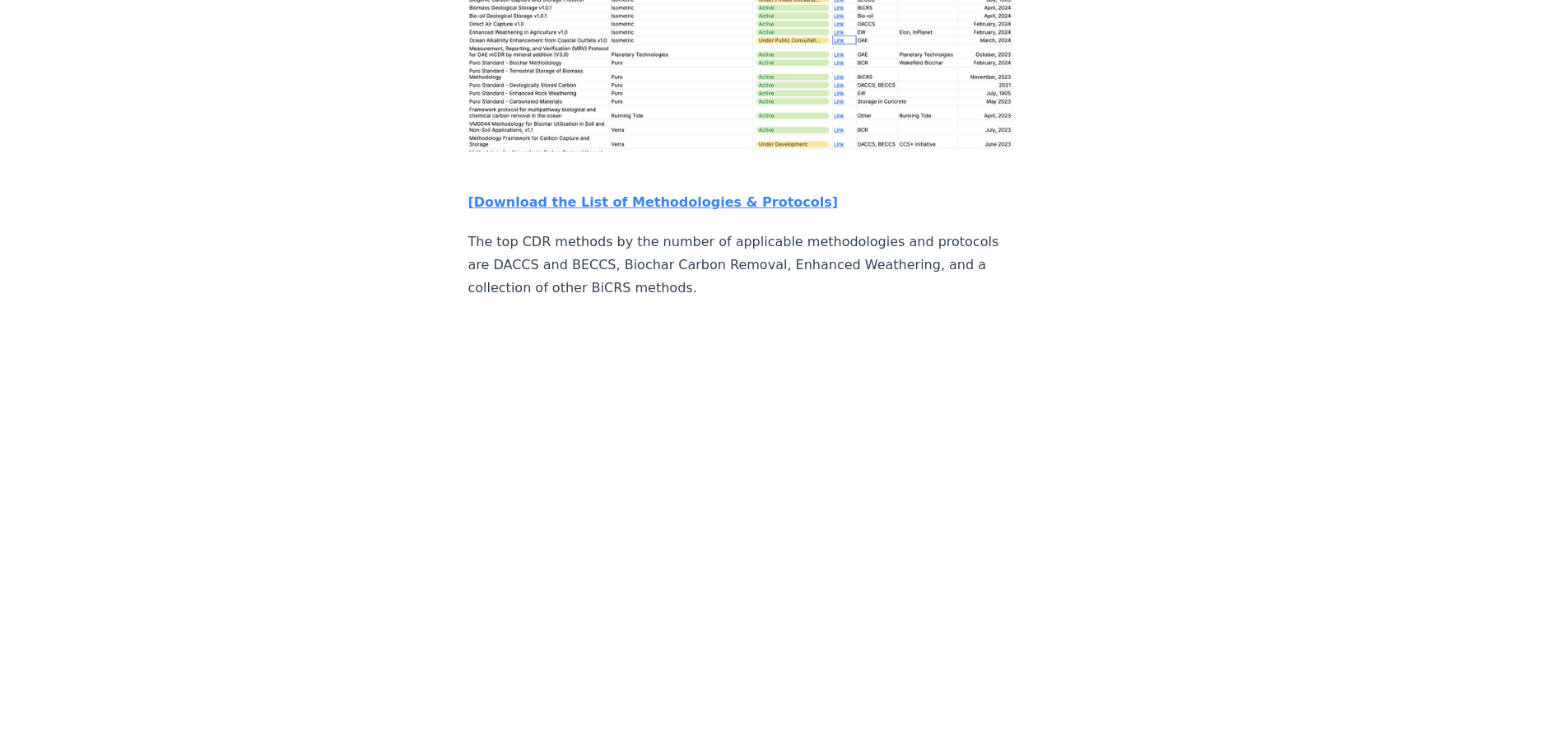
scroll to position [2800, 0]
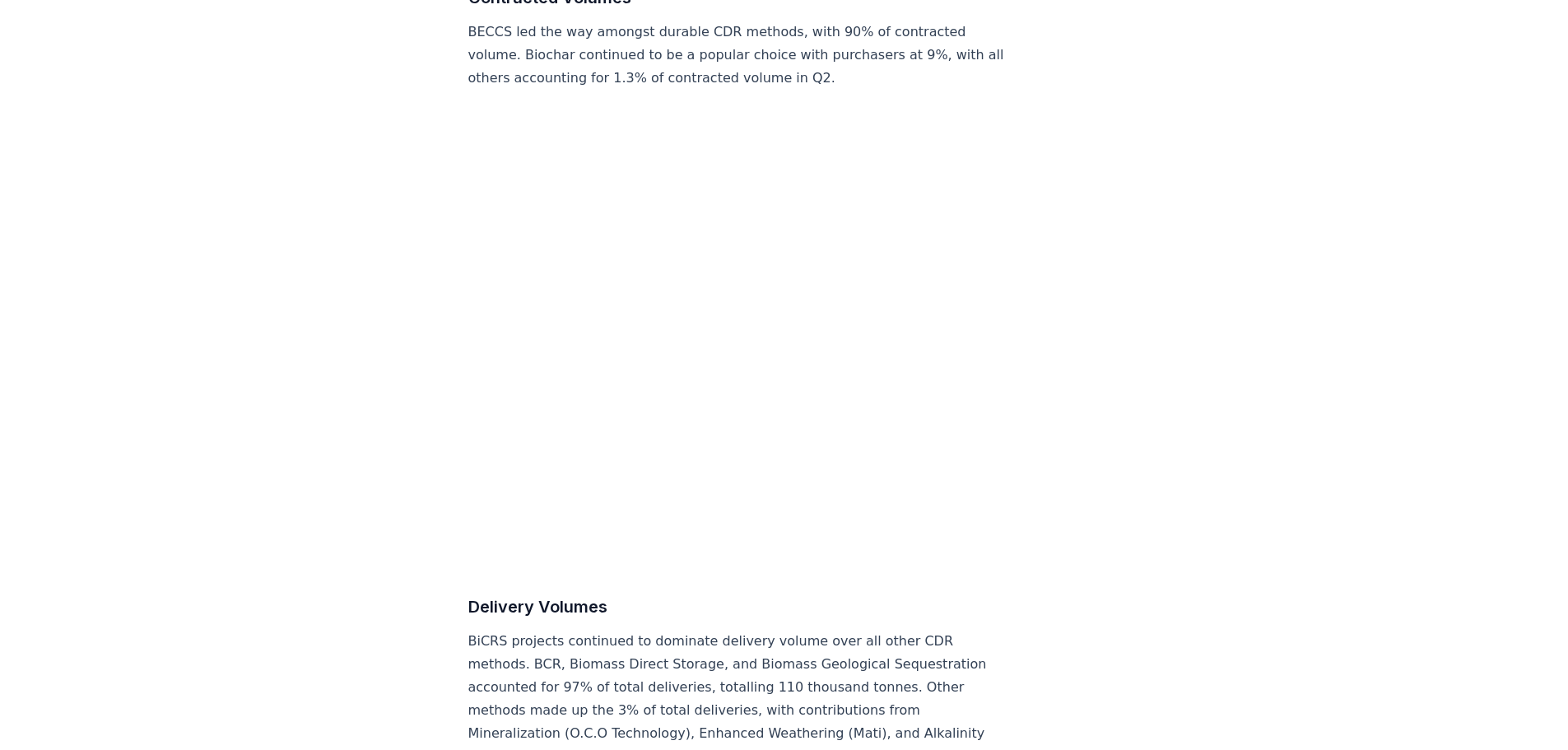
scroll to position [7740, 0]
